Goal: Transaction & Acquisition: Purchase product/service

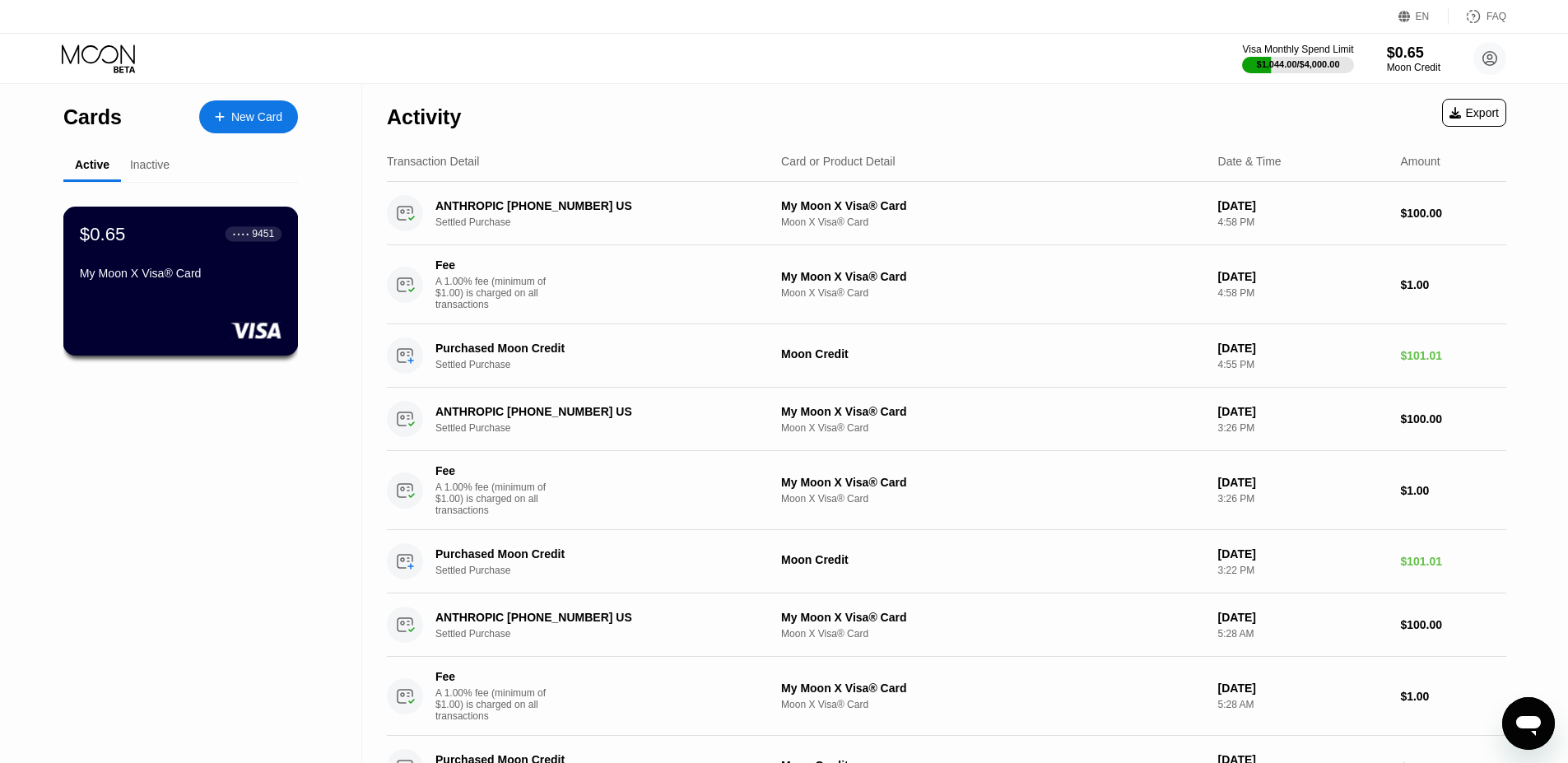
click at [175, 291] on div "$0.65 ● ● ● ● 9451 My Moon X Visa® Card" at bounding box center [181, 281] width 236 height 149
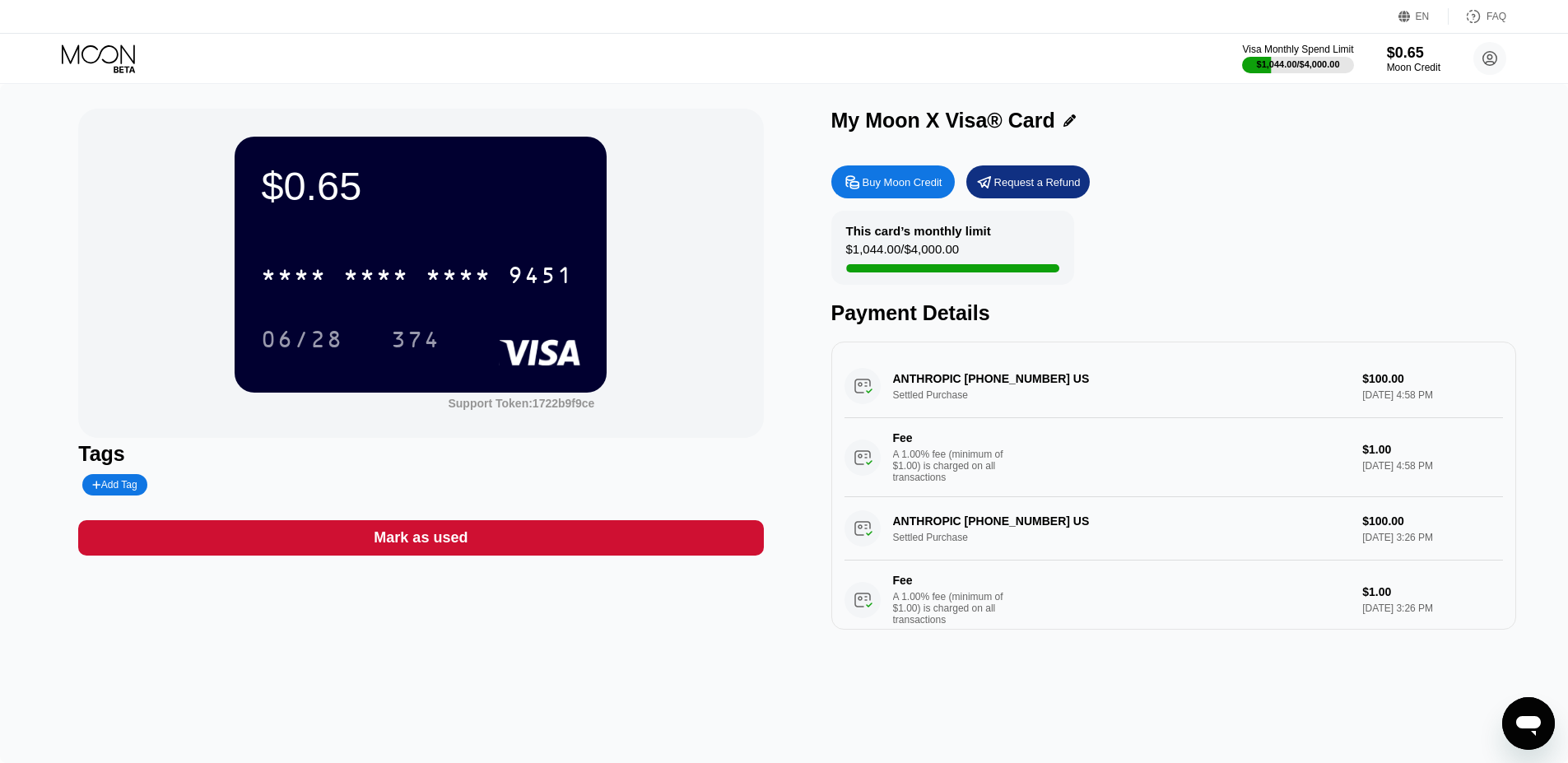
click at [876, 190] on div "Buy Moon Credit" at bounding box center [893, 181] width 124 height 33
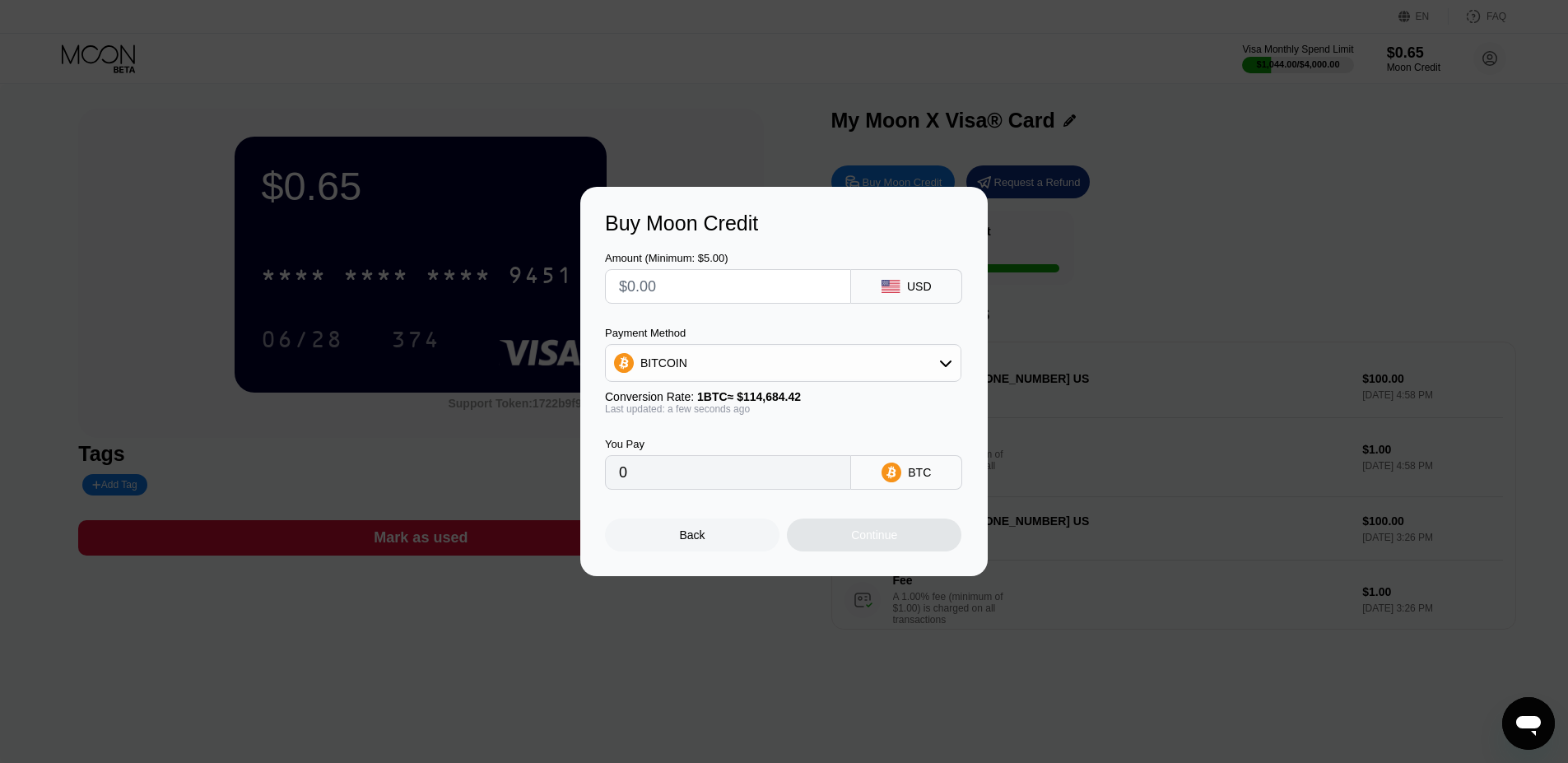
click at [757, 382] on div "Payment Method BITCOIN Conversion Rate: 1 BTC ≈ $114,684.42 Last updated: a few…" at bounding box center [784, 371] width 357 height 88
click at [754, 373] on div "BITCOIN" at bounding box center [784, 362] width 355 height 33
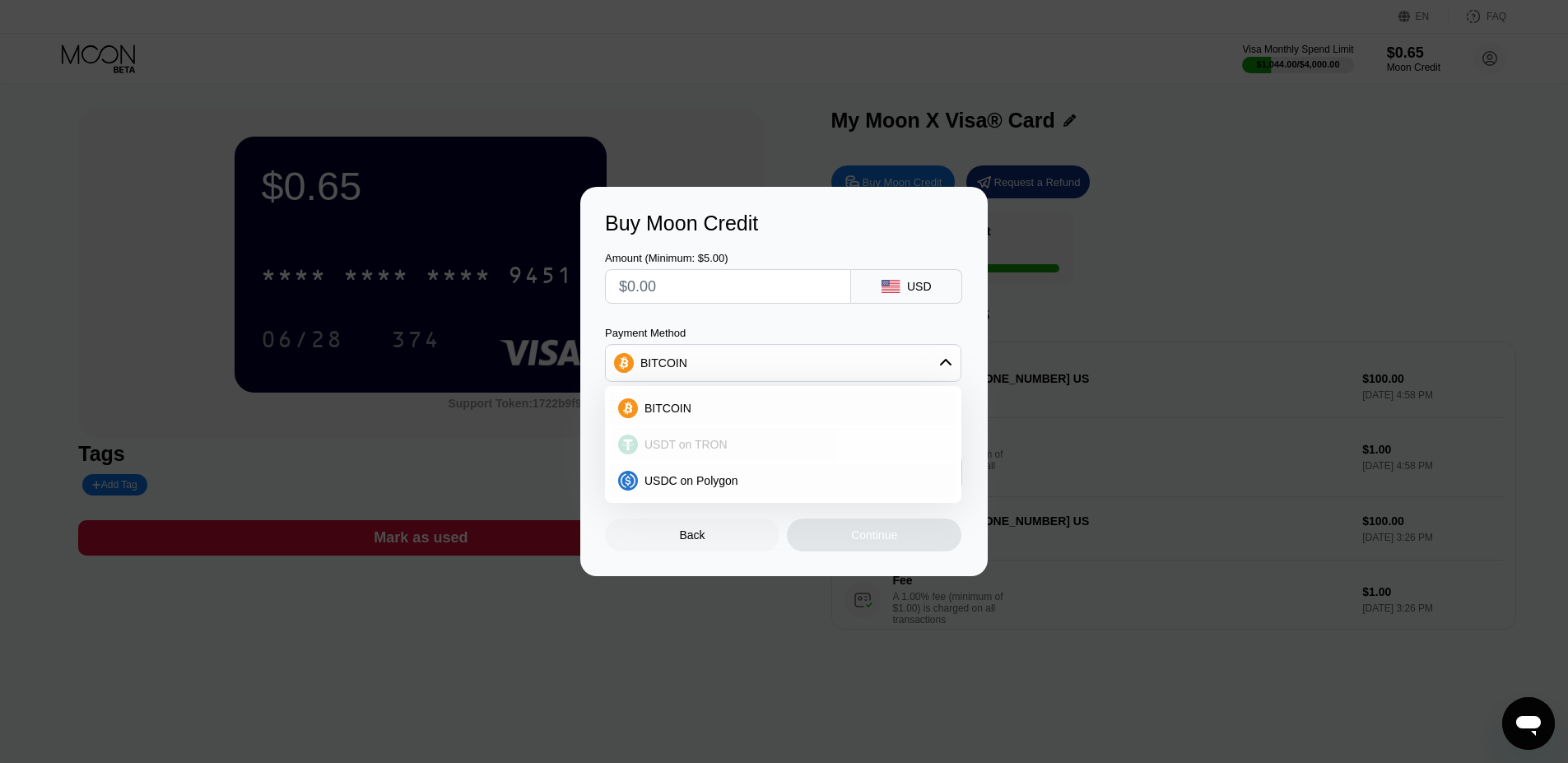
click at [719, 440] on span "USDT on TRON" at bounding box center [686, 445] width 84 height 13
type input "0.00"
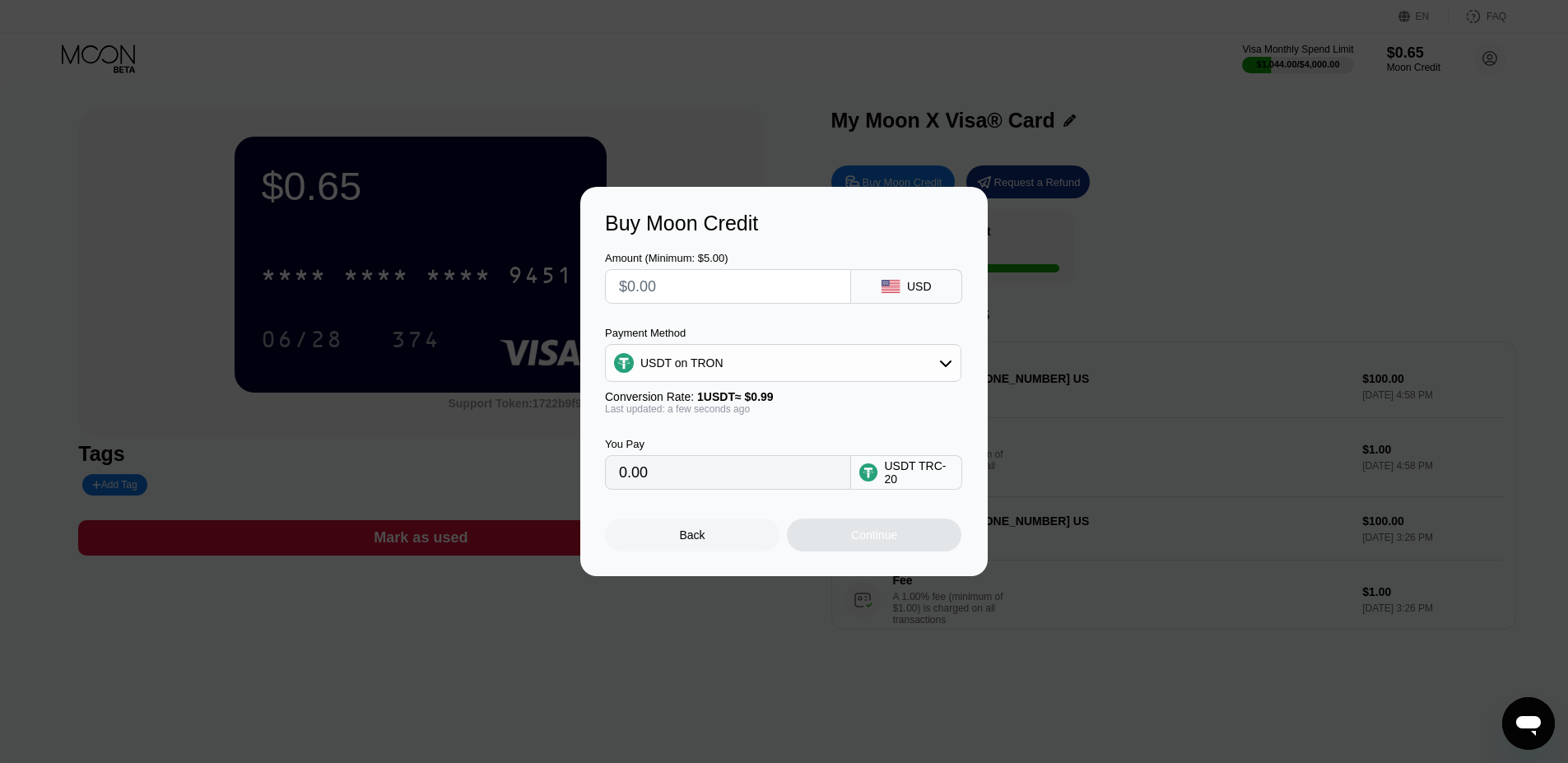
click at [701, 289] on input "text" at bounding box center [728, 286] width 218 height 33
type input "$20"
type input "20.20"
type input "$200"
type input "202.02"
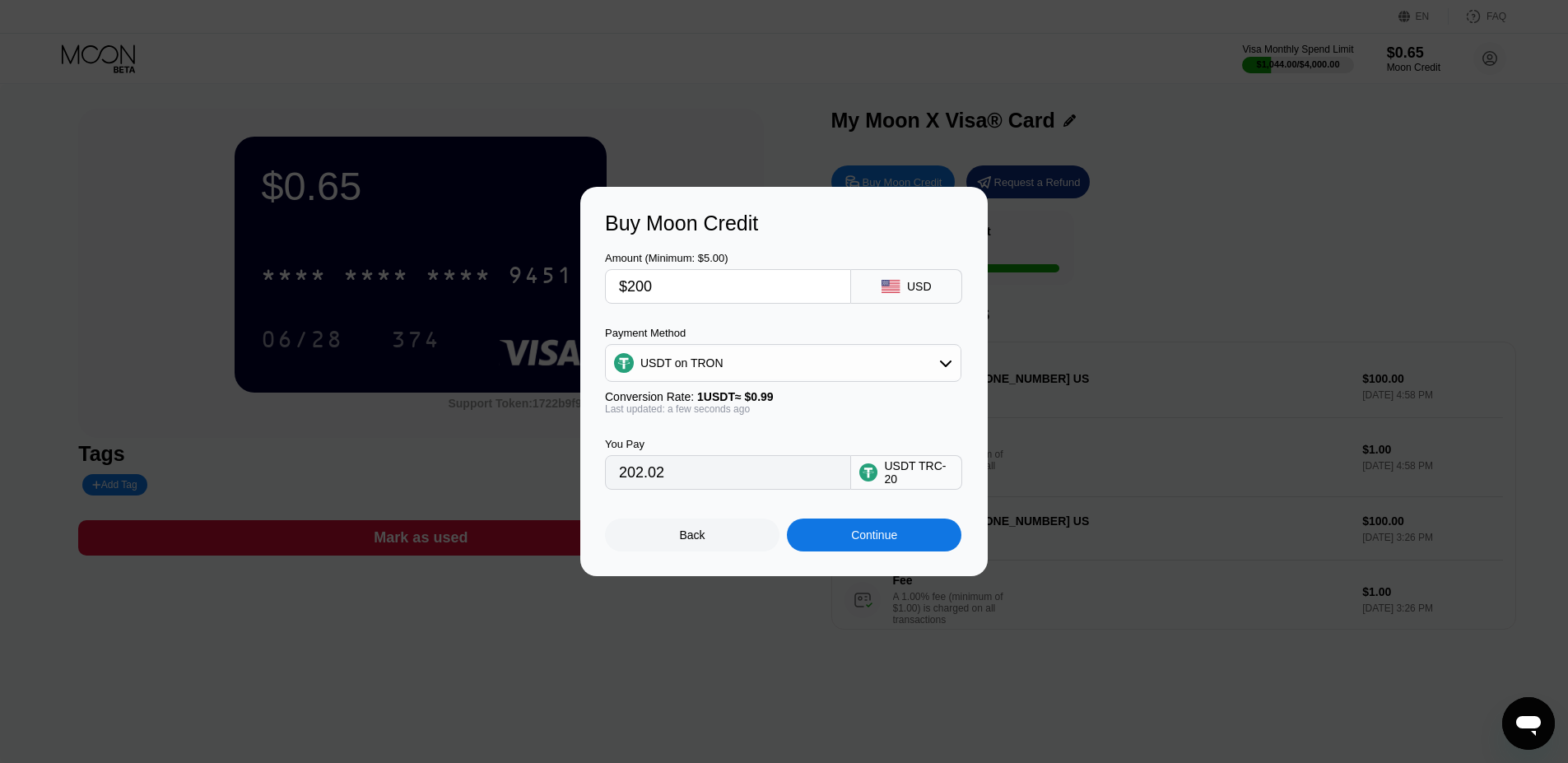
type input "$2000"
type input "2020.20"
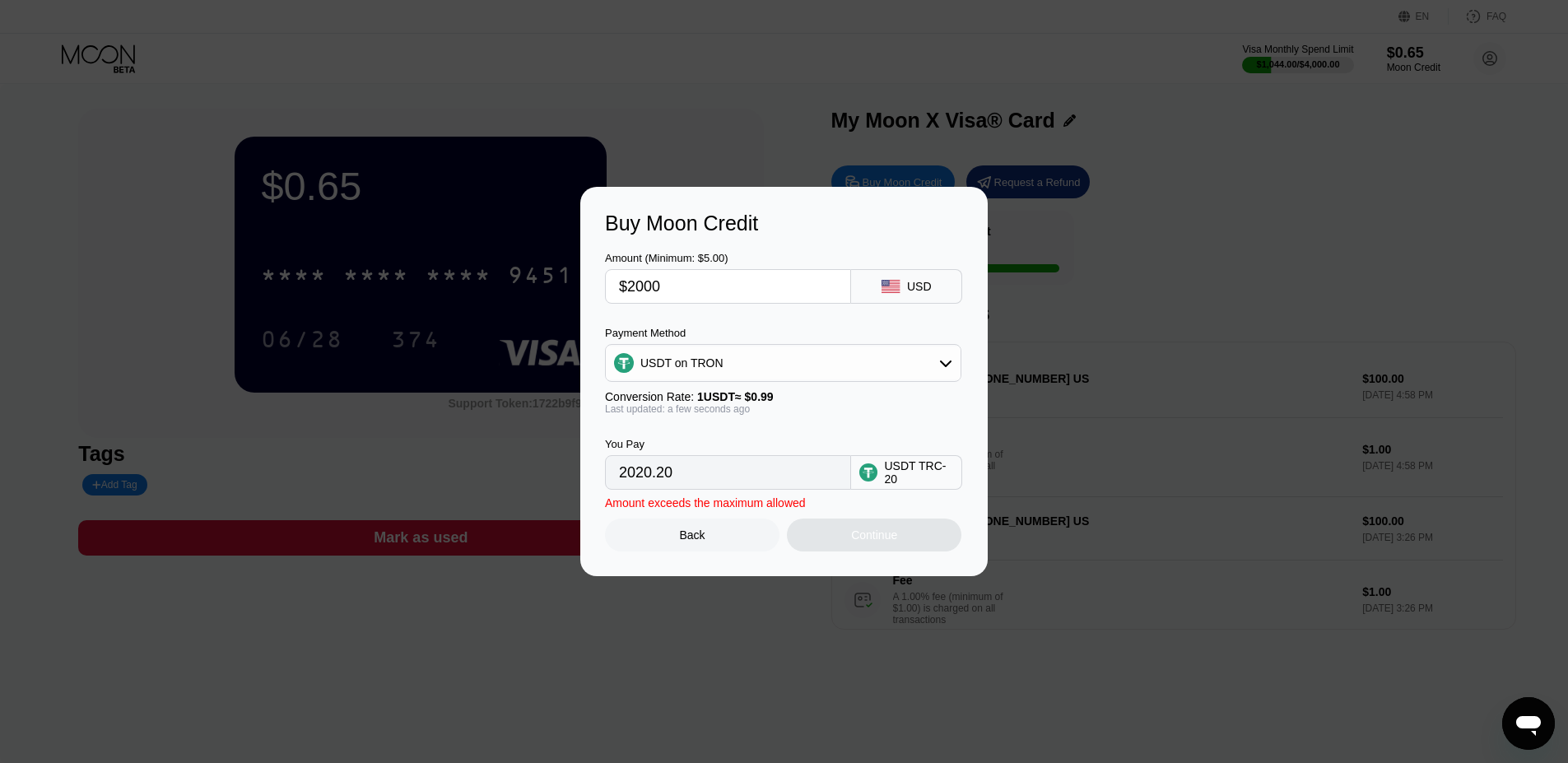
type input "$200"
type input "202.02"
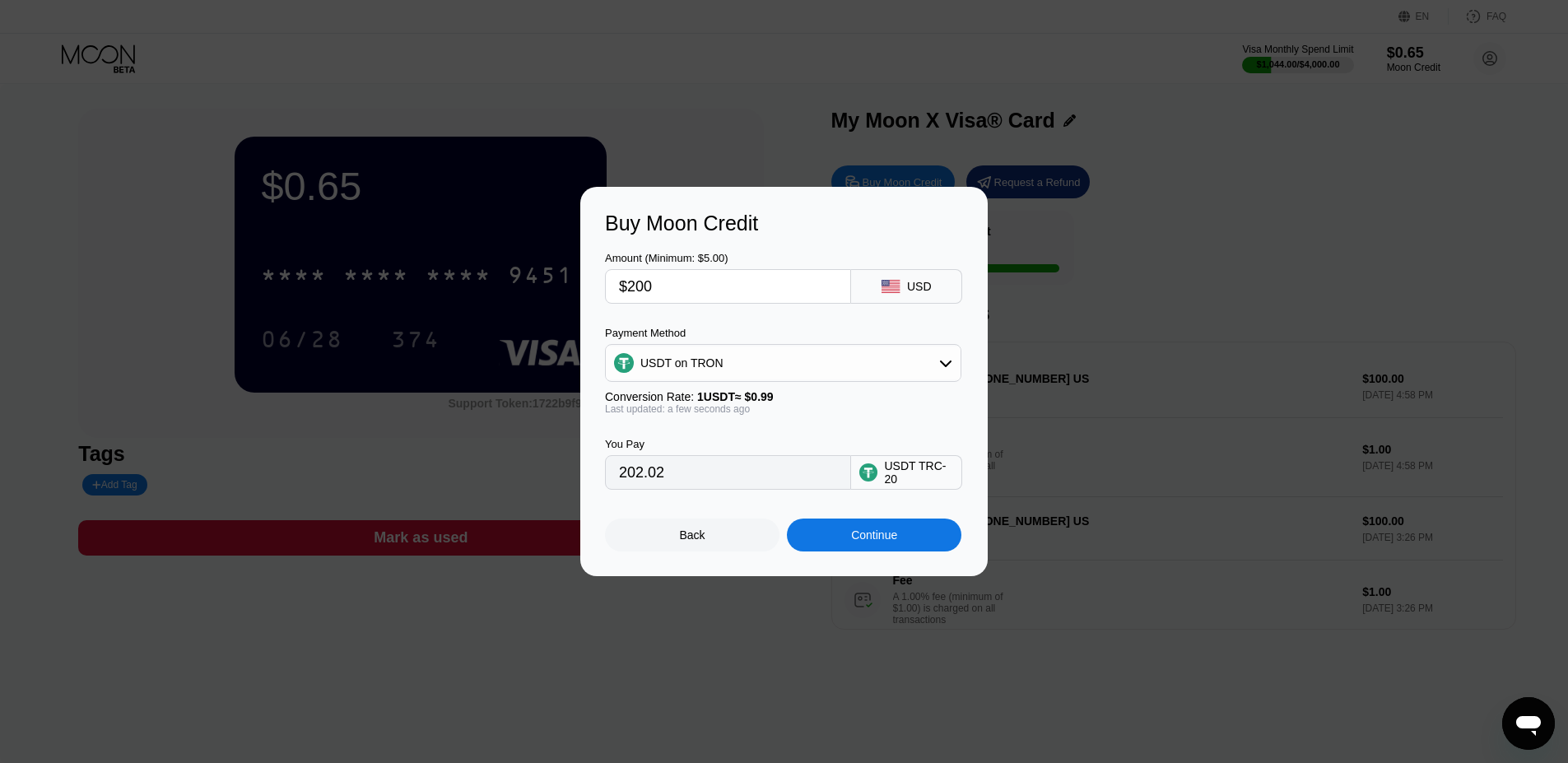
type input "$200"
click at [886, 538] on div "Continue" at bounding box center [874, 535] width 46 height 13
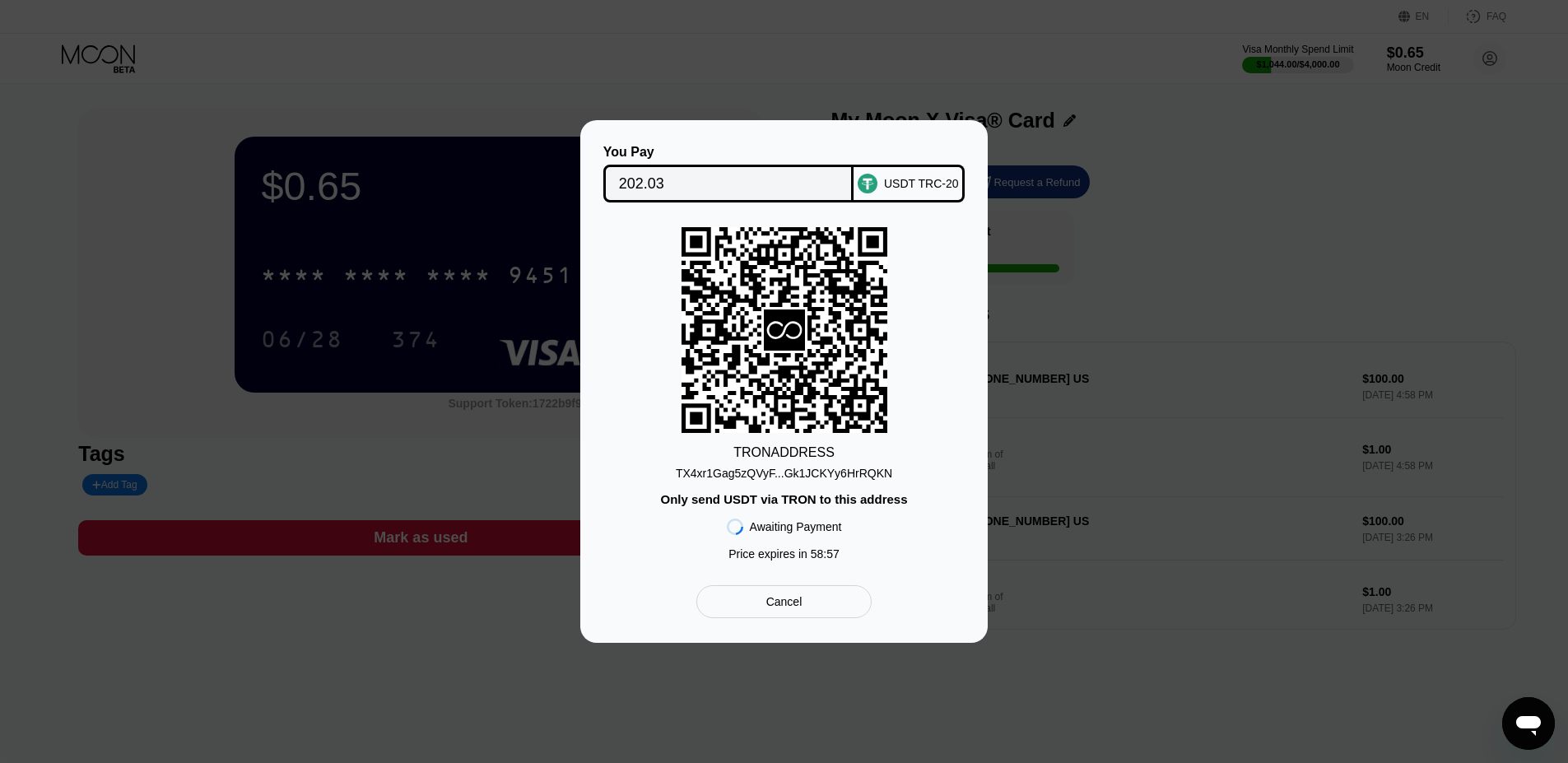
click at [755, 471] on div "TX4xr1Gag5zQVyF...Gk1JCKYy6HrRQKN" at bounding box center [784, 473] width 217 height 13
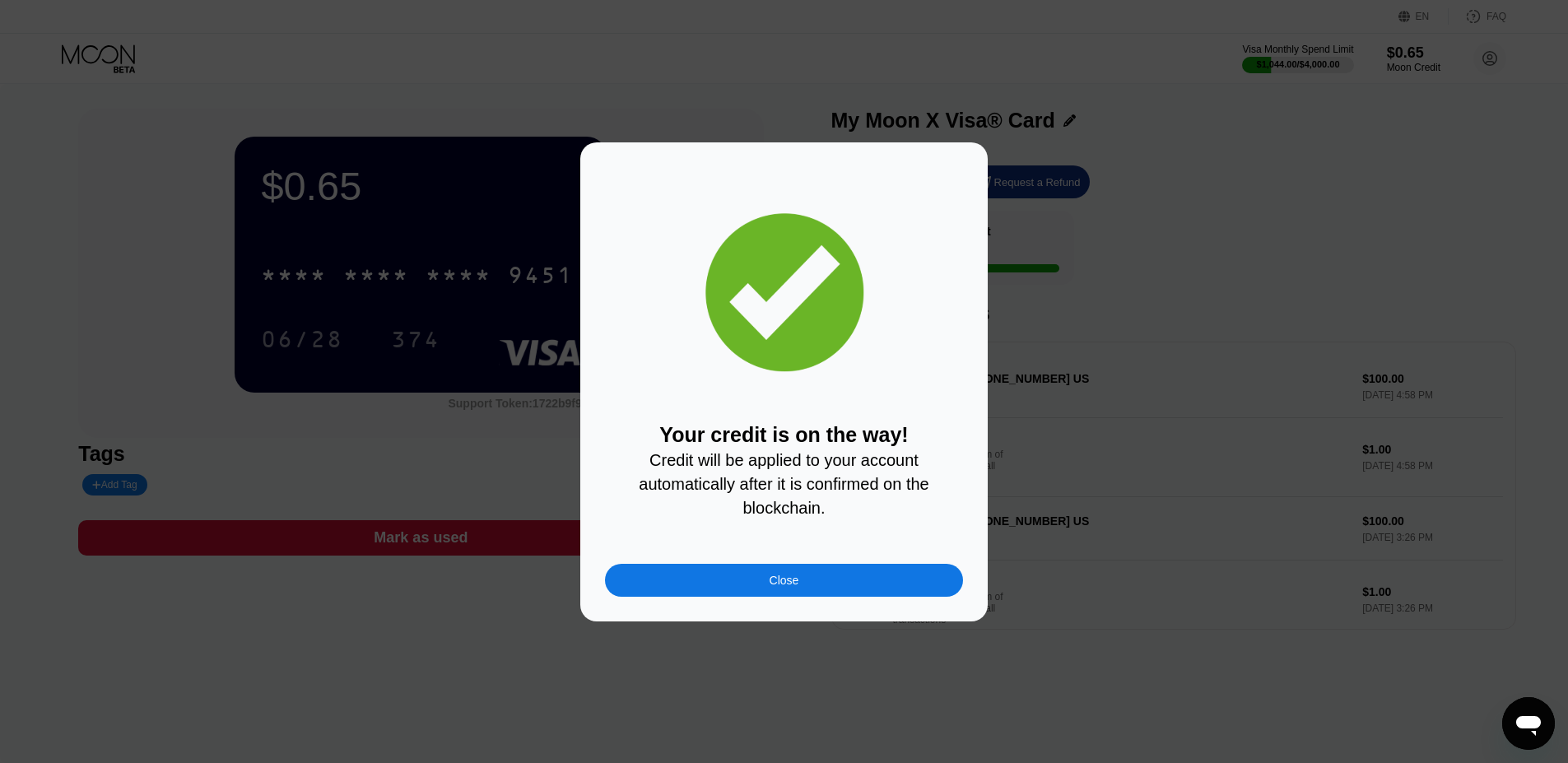
click at [738, 582] on div "Close" at bounding box center [784, 580] width 358 height 33
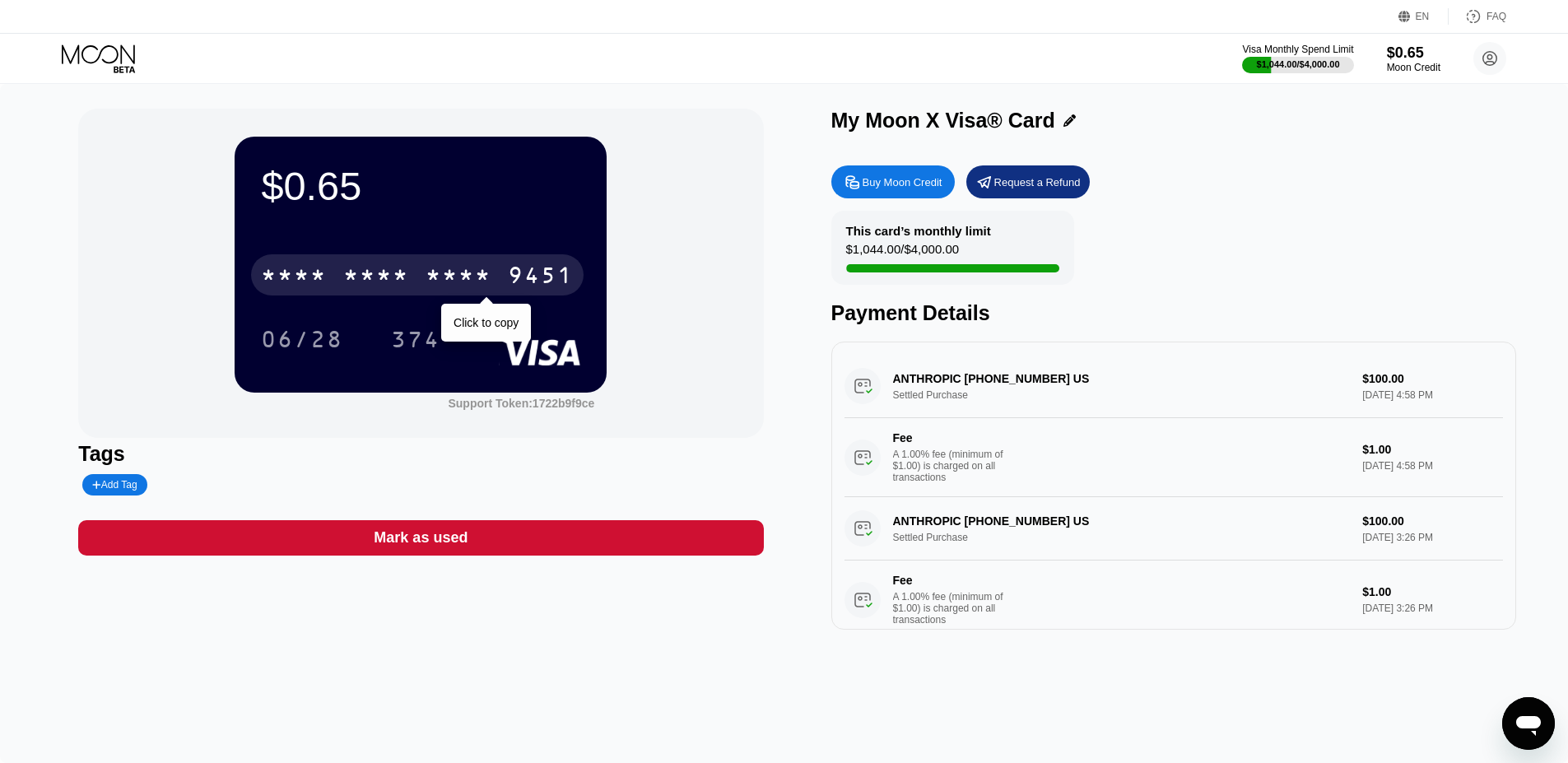
click at [448, 289] on div "* * * *" at bounding box center [459, 278] width 66 height 26
